Goal: Information Seeking & Learning: Learn about a topic

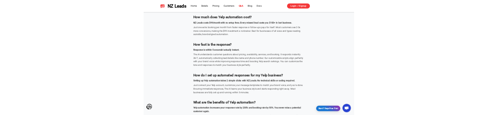
scroll to position [1896, 0]
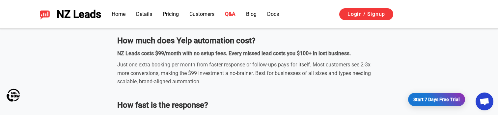
click at [69, 61] on div "Thumbtack and Yelp Auto Responder Questions & Answers What is the best Yelp and…" at bounding box center [248, 108] width 461 height 389
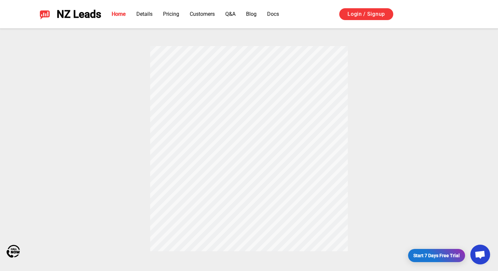
scroll to position [0, 0]
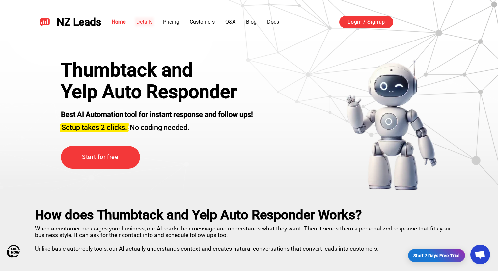
click at [147, 21] on link "Details" at bounding box center [144, 22] width 16 height 6
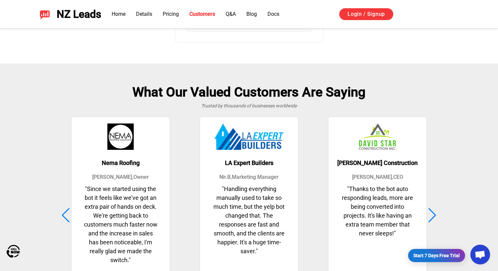
scroll to position [1603, 0]
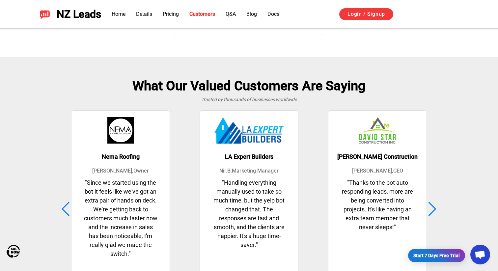
click at [429, 204] on div at bounding box center [432, 209] width 9 height 14
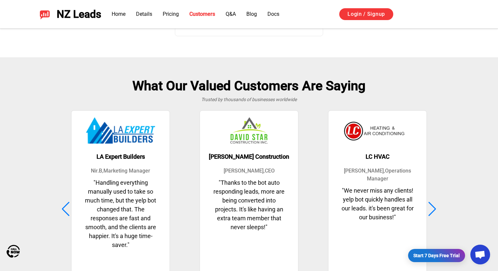
click at [429, 204] on div at bounding box center [432, 209] width 9 height 14
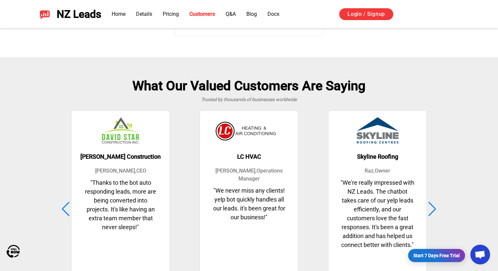
click at [429, 204] on div at bounding box center [432, 209] width 9 height 14
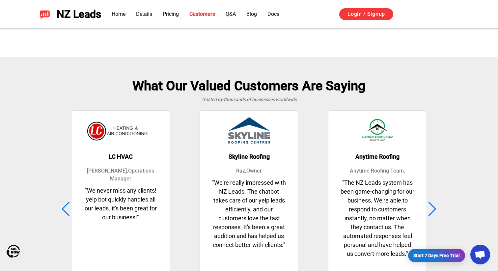
click at [429, 204] on div at bounding box center [432, 209] width 9 height 14
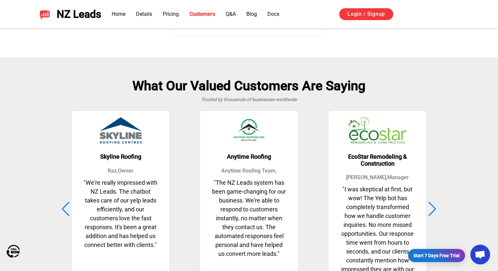
click at [429, 204] on div at bounding box center [432, 209] width 9 height 14
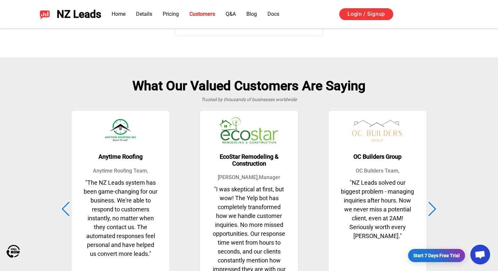
click at [429, 204] on div at bounding box center [432, 209] width 9 height 14
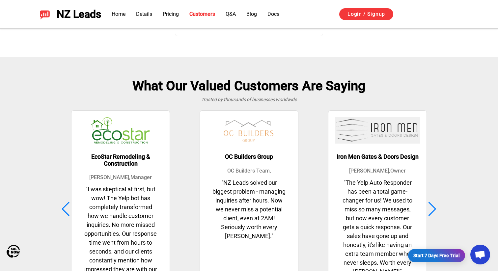
click at [429, 204] on div at bounding box center [432, 209] width 9 height 14
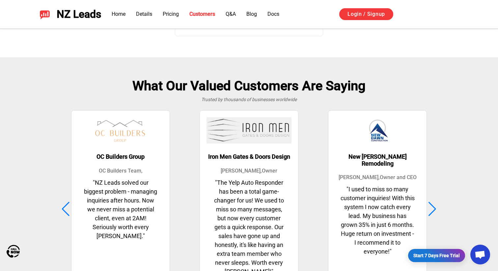
click at [429, 204] on div at bounding box center [432, 209] width 9 height 14
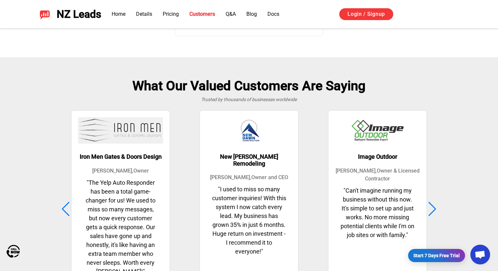
click at [429, 204] on div at bounding box center [432, 209] width 9 height 14
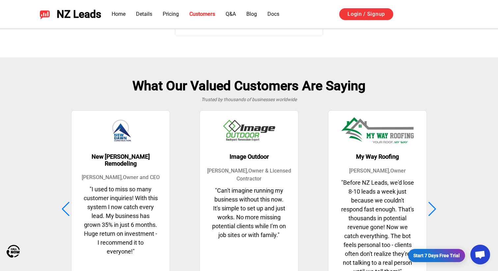
click at [429, 204] on div at bounding box center [432, 209] width 9 height 14
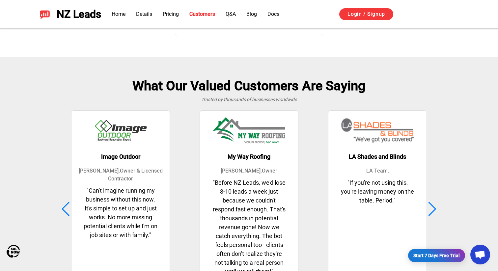
click at [429, 204] on div at bounding box center [432, 209] width 9 height 14
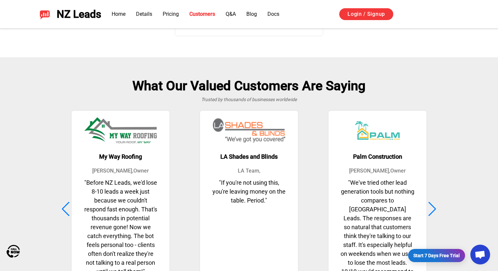
click at [429, 204] on div at bounding box center [432, 209] width 9 height 14
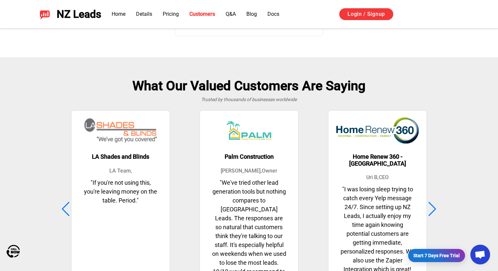
click at [429, 204] on div at bounding box center [432, 209] width 9 height 14
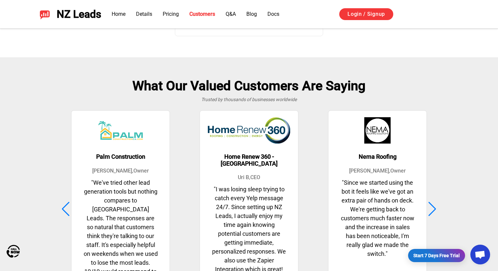
click at [429, 204] on div at bounding box center [432, 209] width 9 height 14
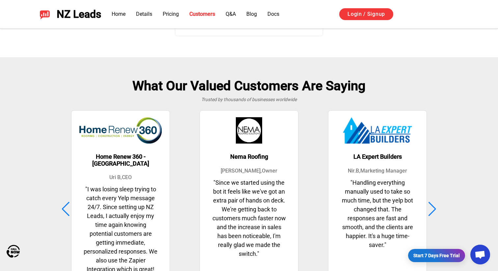
click at [429, 204] on div at bounding box center [432, 209] width 9 height 14
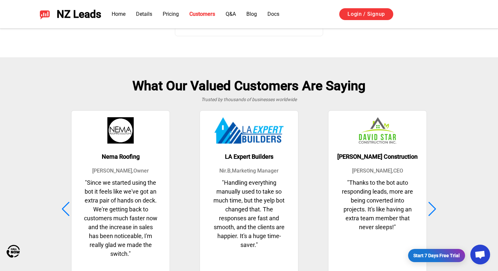
click at [429, 204] on div at bounding box center [432, 209] width 9 height 14
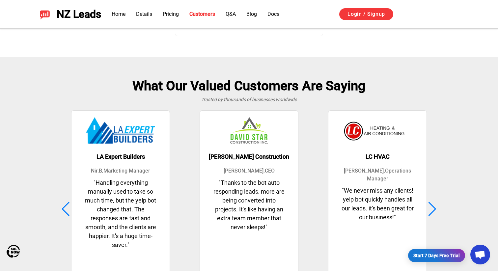
click at [429, 204] on div at bounding box center [432, 209] width 9 height 14
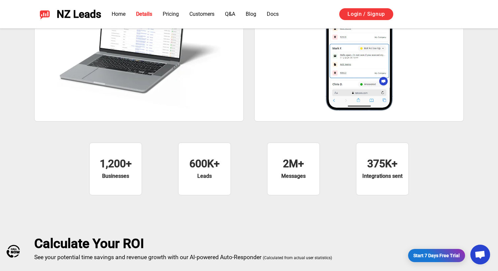
scroll to position [824, 0]
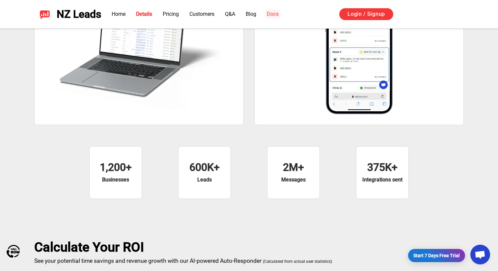
click at [275, 14] on link "Docs" at bounding box center [273, 14] width 12 height 6
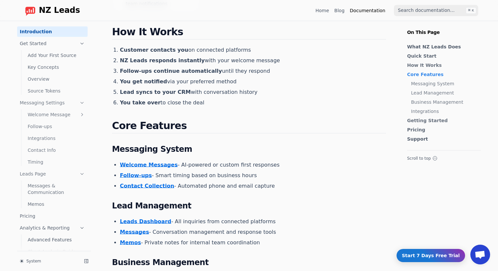
scroll to position [181, 0]
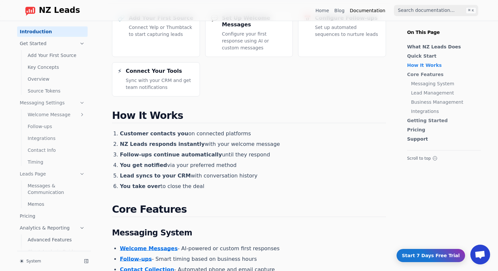
click at [51, 10] on span "NZ Leads" at bounding box center [59, 10] width 41 height 9
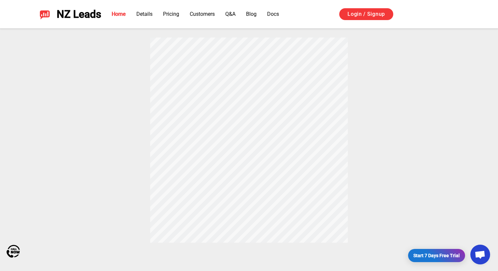
scroll to position [234, 0]
click at [338, 157] on div "How does Thumbtack and Yelp Auto Responder Works? When a customer messages your…" at bounding box center [248, 104] width 461 height 293
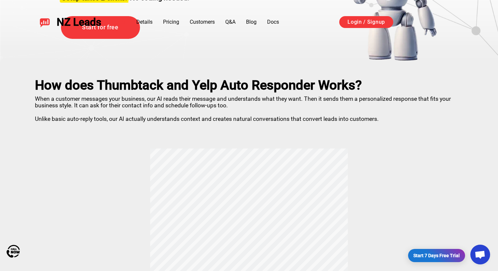
scroll to position [0, 0]
